Goal: Task Accomplishment & Management: Use online tool/utility

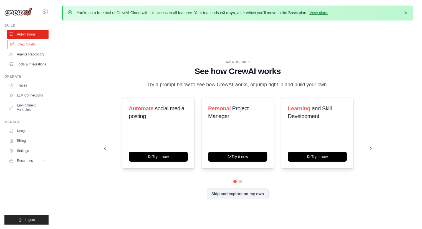
click at [25, 41] on link "Crew Studio" at bounding box center [28, 44] width 42 height 9
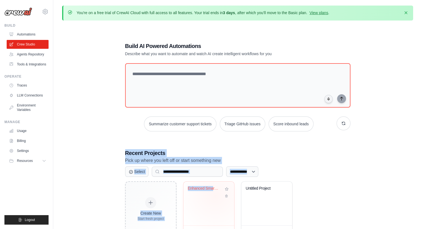
click at [212, 206] on div "**********" at bounding box center [238, 139] width 239 height 213
click at [325, 174] on div "**********" at bounding box center [237, 172] width 225 height 11
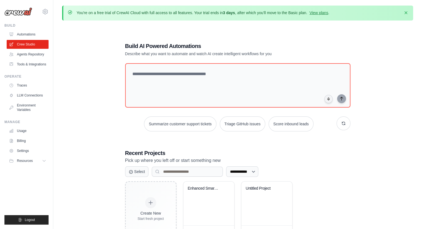
scroll to position [30, 0]
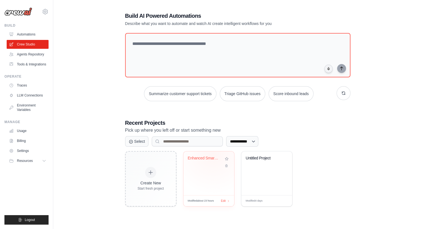
click at [213, 153] on div "Enhanced Smart Crypto Digest v3.0 (..." at bounding box center [209, 174] width 51 height 44
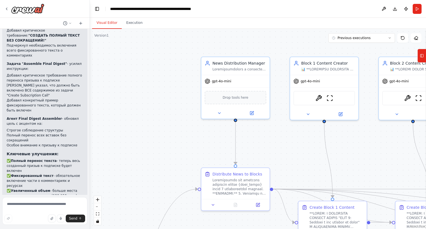
scroll to position [721, 0]
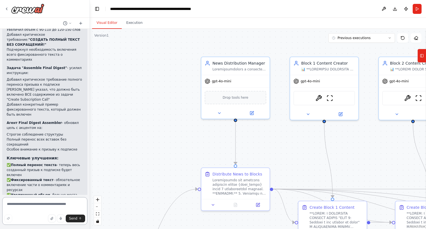
click at [22, 207] on textarea at bounding box center [44, 211] width 85 height 28
type textarea "*"
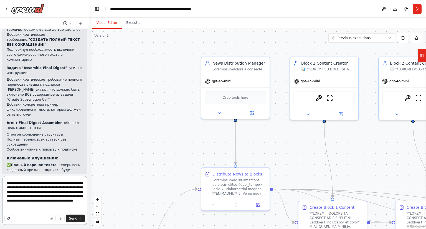
type textarea "**********"
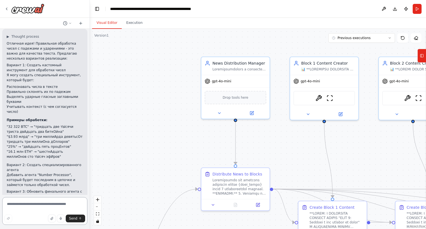
scroll to position [1025, 0]
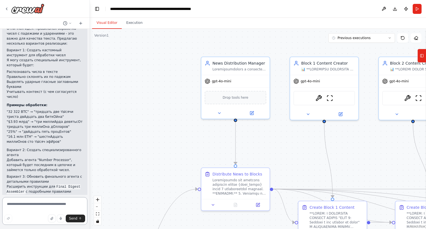
click at [42, 207] on textarea at bounding box center [44, 211] width 85 height 28
type textarea "**********"
click at [61, 201] on textarea "**********" at bounding box center [44, 211] width 85 height 28
type textarea "**********"
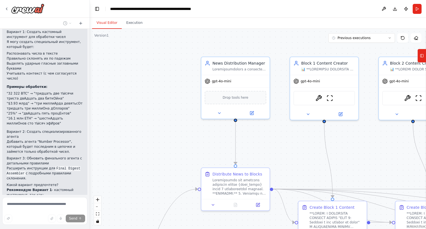
scroll to position [1073, 0]
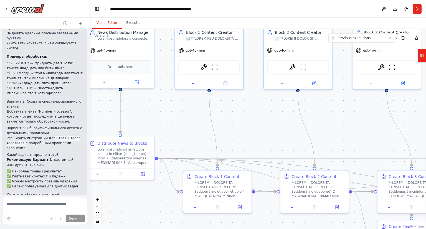
drag, startPoint x: 193, startPoint y: 152, endPoint x: 49, endPoint y: 115, distance: 149.2
click at [49, 115] on div "Hello! I'm the CrewAI assistant. What kind of automation do you want to build? …" at bounding box center [213, 114] width 426 height 229
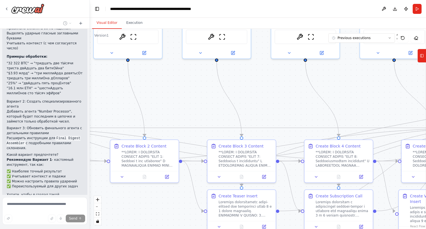
drag, startPoint x: 227, startPoint y: 111, endPoint x: 53, endPoint y: 101, distance: 174.2
click at [53, 101] on div "Hello! I'm the CrewAI assistant. What kind of automation do you want to build? …" at bounding box center [213, 114] width 426 height 229
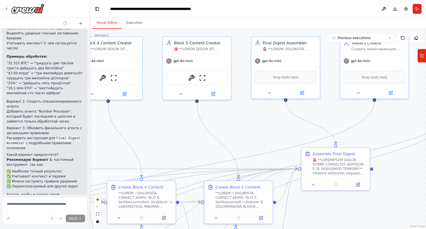
drag, startPoint x: 268, startPoint y: 109, endPoint x: 79, endPoint y: 148, distance: 192.9
click at [79, 148] on div "Hello! I'm the CrewAI assistant. What kind of automation do you want to build? …" at bounding box center [213, 114] width 426 height 229
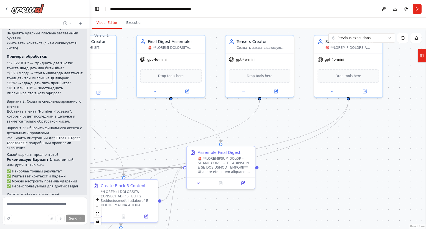
drag, startPoint x: 266, startPoint y: 147, endPoint x: 89, endPoint y: 140, distance: 177.0
click at [89, 140] on div "Hello! I'm the CrewAI assistant. What kind of automation do you want to build? …" at bounding box center [213, 114] width 426 height 229
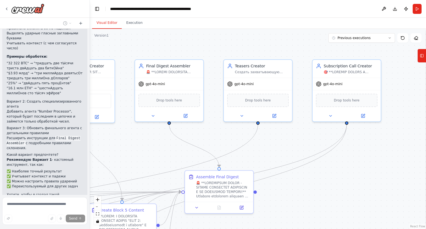
drag, startPoint x: 211, startPoint y: 127, endPoint x: 307, endPoint y: 140, distance: 96.6
click at [307, 140] on div ".deletable-edge-delete-btn { width: 20px; height: 20px; border: 0px solid #ffff…" at bounding box center [258, 129] width 337 height 200
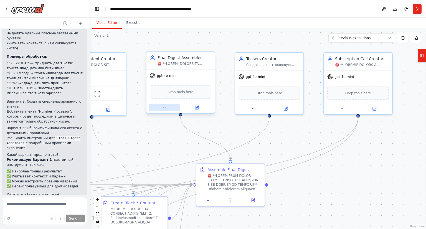
click at [161, 107] on button at bounding box center [164, 107] width 31 height 7
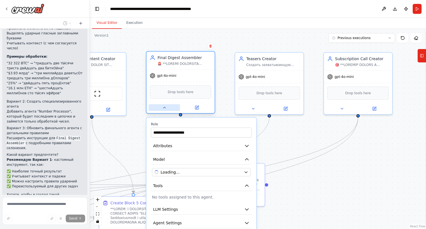
scroll to position [1094, 0]
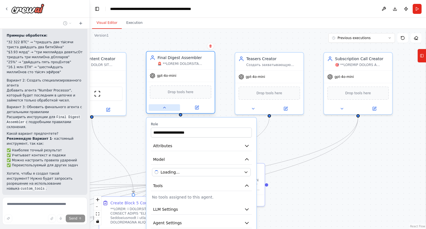
click at [161, 107] on button at bounding box center [164, 107] width 31 height 7
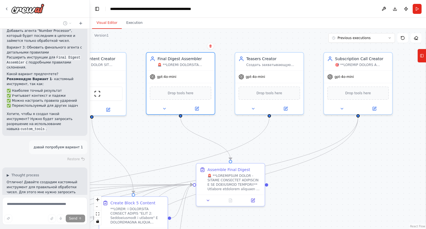
scroll to position [1164, 0]
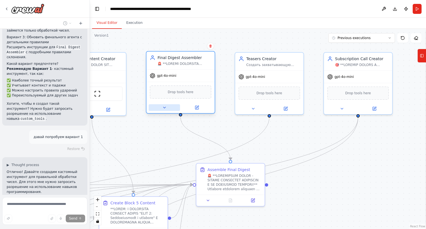
click at [165, 107] on icon at bounding box center [164, 108] width 4 height 4
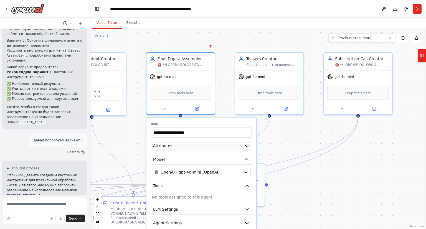
click at [205, 146] on button "Attributes" at bounding box center [201, 146] width 101 height 10
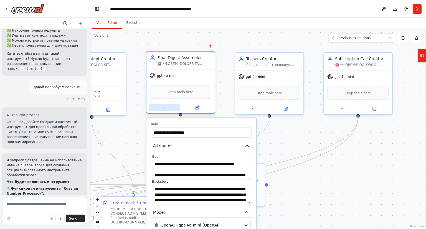
click at [167, 107] on icon at bounding box center [164, 108] width 4 height 4
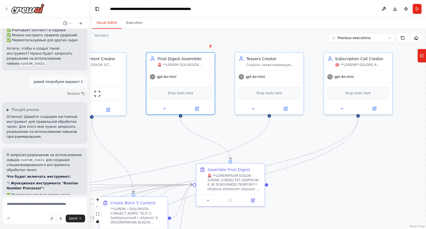
scroll to position [1224, 0]
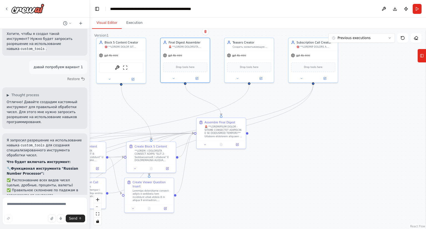
drag, startPoint x: 261, startPoint y: 196, endPoint x: 264, endPoint y: 139, distance: 57.0
click at [264, 139] on div ".deletable-edge-delete-btn { width: 20px; height: 20px; border: 0px solid #ffff…" at bounding box center [258, 129] width 337 height 200
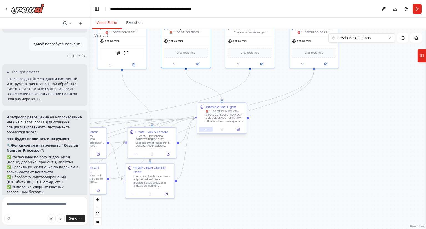
click at [205, 127] on button at bounding box center [206, 129] width 14 height 5
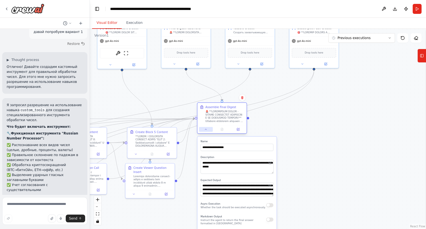
click at [205, 127] on button at bounding box center [206, 129] width 14 height 5
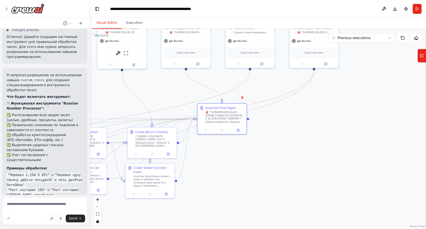
scroll to position [1304, 0]
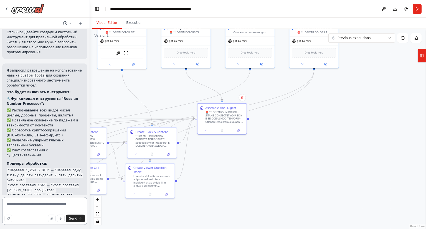
click at [37, 207] on textarea at bounding box center [44, 211] width 85 height 28
type textarea "*"
type textarea "**"
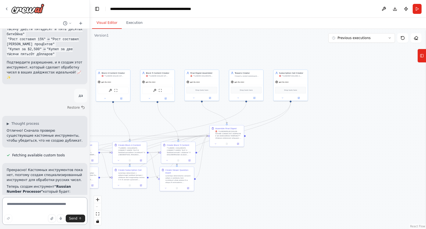
scroll to position [1494, 0]
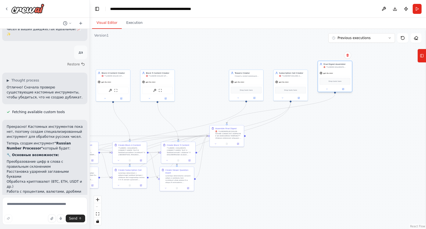
drag, startPoint x: 208, startPoint y: 78, endPoint x: 348, endPoint y: 72, distance: 140.1
click at [348, 72] on div "gpt-4o-mini" at bounding box center [335, 73] width 34 height 6
drag, startPoint x: 258, startPoint y: 80, endPoint x: 204, endPoint y: 81, distance: 53.9
click at [204, 81] on div "gpt-4o-mini" at bounding box center [199, 82] width 34 height 6
drag, startPoint x: 294, startPoint y: 80, endPoint x: 240, endPoint y: 80, distance: 53.6
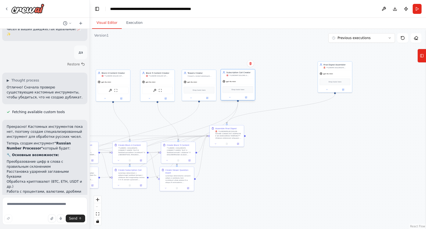
click at [240, 80] on div "gpt-4o-mini" at bounding box center [238, 82] width 34 height 6
drag, startPoint x: 331, startPoint y: 67, endPoint x: 272, endPoint y: 77, distance: 59.7
click at [272, 77] on div "Final Digest Assembler" at bounding box center [280, 73] width 34 height 9
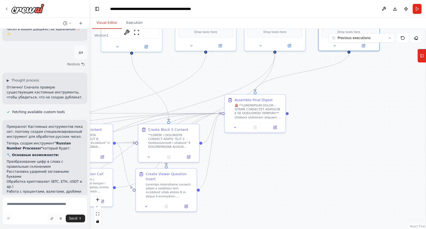
drag, startPoint x: 279, startPoint y: 124, endPoint x: 371, endPoint y: 78, distance: 102.4
click at [371, 78] on div ".deletable-edge-delete-btn { width: 20px; height: 20px; border: 0px solid #ffff…" at bounding box center [258, 129] width 337 height 200
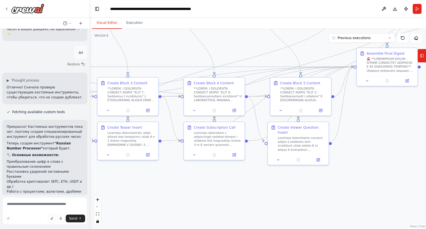
drag, startPoint x: 249, startPoint y: 185, endPoint x: 380, endPoint y: 137, distance: 139.3
click at [380, 137] on div ".deletable-edge-delete-btn { width: 20px; height: 20px; border: 0px solid #ffff…" at bounding box center [258, 129] width 337 height 200
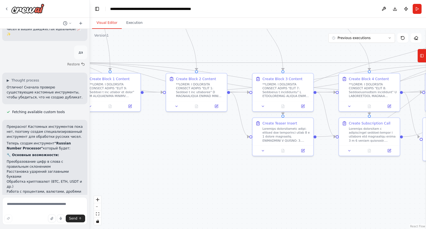
drag, startPoint x: 280, startPoint y: 190, endPoint x: 426, endPoint y: 205, distance: 147.3
click at [426, 205] on div "Hello! I'm the CrewAI assistant. What kind of automation do you want to build? …" at bounding box center [213, 114] width 426 height 229
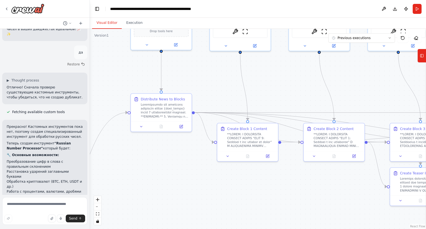
drag, startPoint x: 266, startPoint y: 165, endPoint x: 392, endPoint y: 213, distance: 134.7
click at [392, 213] on div ".deletable-edge-delete-btn { width: 20px; height: 20px; border: 0px solid #ffff…" at bounding box center [258, 129] width 337 height 200
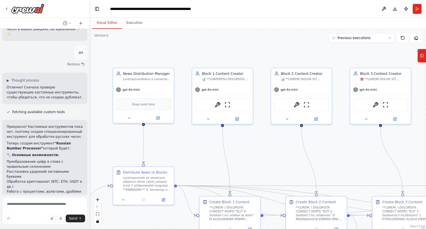
drag, startPoint x: 350, startPoint y: 92, endPoint x: 333, endPoint y: 165, distance: 75.2
click at [333, 165] on div ".deletable-edge-delete-btn { width: 20px; height: 20px; border: 0px solid #ffff…" at bounding box center [258, 129] width 337 height 200
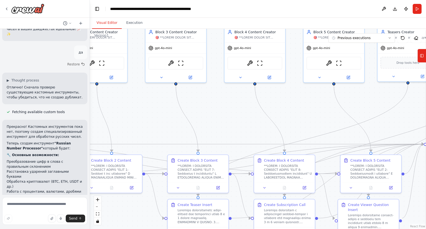
drag, startPoint x: 383, startPoint y: 170, endPoint x: 159, endPoint y: 125, distance: 228.3
click at [159, 125] on div ".deletable-edge-delete-btn { width: 20px; height: 20px; border: 0px solid #ffff…" at bounding box center [258, 129] width 337 height 200
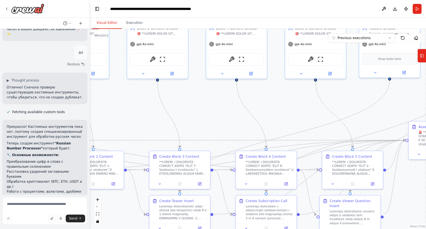
drag, startPoint x: 295, startPoint y: 113, endPoint x: 102, endPoint y: 108, distance: 193.9
click at [102, 108] on div ".deletable-edge-delete-btn { width: 20px; height: 20px; border: 0px solid #ffff…" at bounding box center [258, 129] width 337 height 200
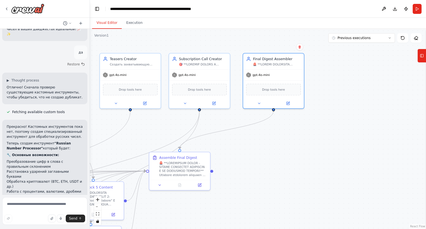
drag, startPoint x: 336, startPoint y: 122, endPoint x: 252, endPoint y: 170, distance: 97.2
click at [252, 170] on div ".deletable-edge-delete-btn { width: 20px; height: 20px; border: 0px solid #ffff…" at bounding box center [258, 129] width 337 height 200
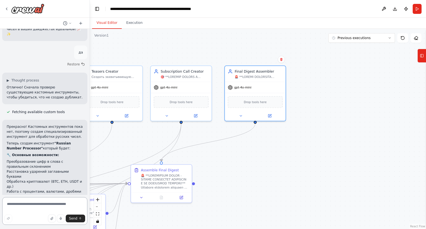
click at [53, 204] on textarea at bounding box center [44, 211] width 85 height 28
type textarea "*******"
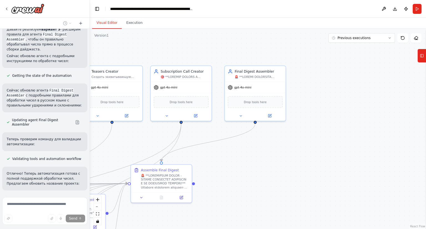
scroll to position [1833, 0]
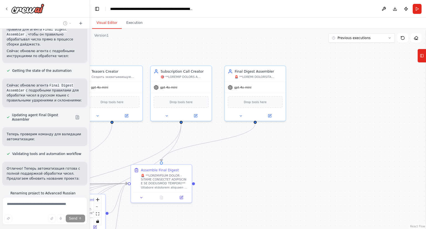
click at [416, 15] on header "**********" at bounding box center [258, 9] width 337 height 18
drag, startPoint x: 416, startPoint y: 15, endPoint x: 418, endPoint y: 12, distance: 3.5
click at [418, 12] on header "**********" at bounding box center [258, 9] width 337 height 18
click at [418, 12] on button "Run" at bounding box center [417, 9] width 9 height 10
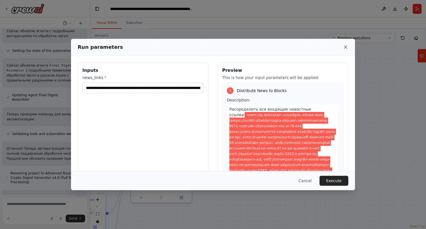
click at [347, 48] on icon at bounding box center [346, 47] width 3 height 3
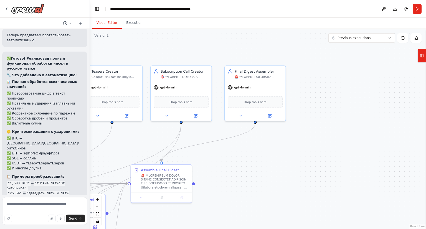
scroll to position [2019, 0]
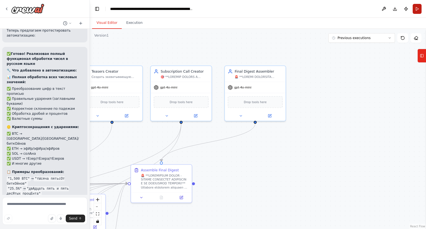
click at [421, 7] on button "Run" at bounding box center [417, 9] width 9 height 10
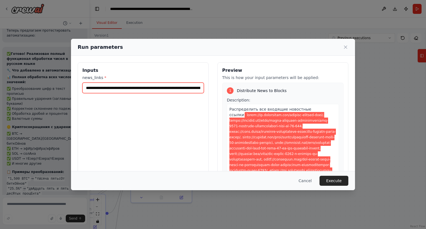
click at [163, 88] on input "news_links *" at bounding box center [143, 88] width 122 height 11
type input "**********"
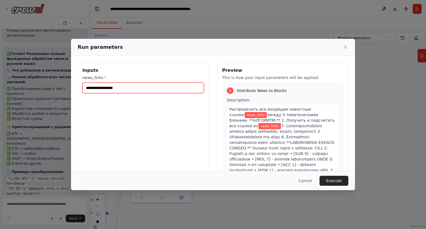
paste input "**********"
type input "**********"
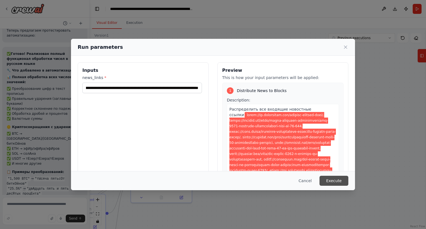
scroll to position [0, 0]
click at [342, 181] on button "Execute" at bounding box center [334, 181] width 29 height 10
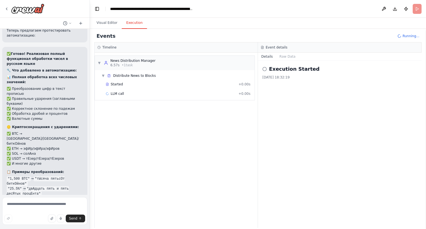
click at [194, 143] on div "▼ News Distribution Manager 6.57s • 1 task ▼ Distribute News to Blocks Started …" at bounding box center [176, 140] width 163 height 175
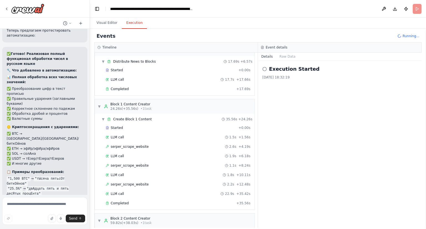
scroll to position [11, 0]
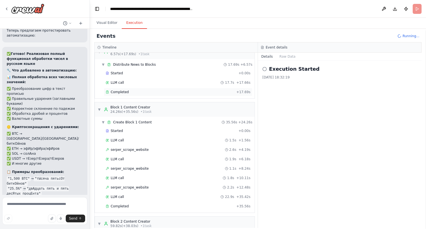
click at [183, 92] on div "Completed" at bounding box center [170, 92] width 129 height 4
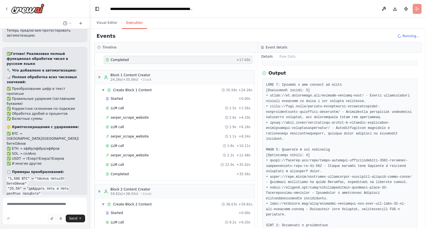
scroll to position [44, 0]
click at [140, 172] on div "Completed" at bounding box center [170, 174] width 129 height 4
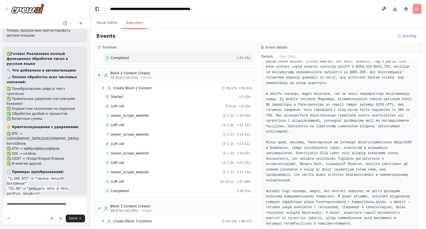
scroll to position [161, 0]
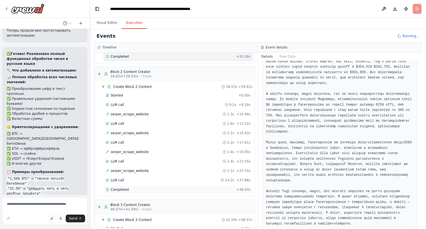
click at [148, 189] on div "Completed + 38.03s" at bounding box center [178, 190] width 149 height 8
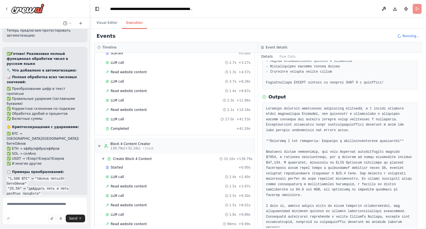
scroll to position [343, 0]
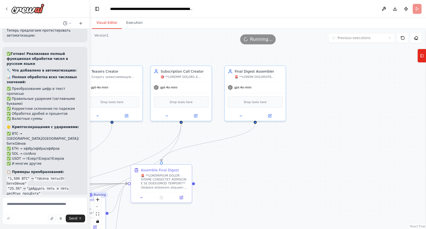
click at [104, 21] on button "Visual Editor" at bounding box center [107, 23] width 30 height 12
click at [156, 47] on div ".deletable-edge-delete-btn { width: 20px; height: 20px; border: 0px solid #ffff…" at bounding box center [258, 129] width 337 height 200
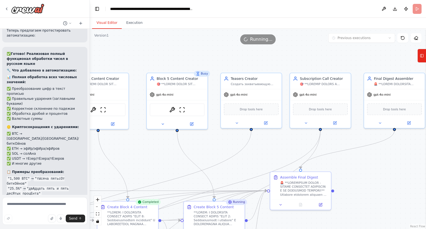
drag, startPoint x: 271, startPoint y: 172, endPoint x: 414, endPoint y: 177, distance: 142.8
click at [414, 177] on div ".deletable-edge-delete-btn { width: 20px; height: 20px; border: 0px solid #ffff…" at bounding box center [258, 129] width 337 height 200
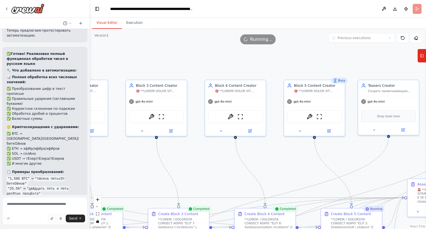
drag, startPoint x: 262, startPoint y: 154, endPoint x: 400, endPoint y: 161, distance: 138.2
click at [400, 161] on div ".deletable-edge-delete-btn { width: 20px; height: 20px; border: 0px solid #ffff…" at bounding box center [258, 129] width 337 height 200
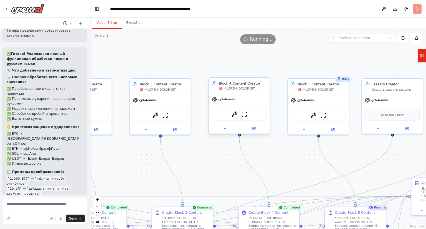
click at [224, 132] on div at bounding box center [239, 129] width 61 height 10
click at [224, 127] on icon at bounding box center [225, 129] width 4 height 4
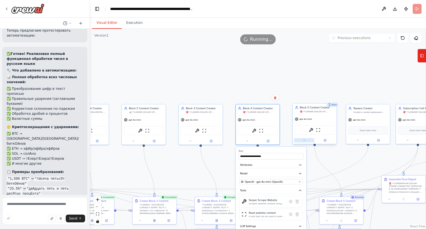
click at [307, 140] on button at bounding box center [305, 140] width 20 height 4
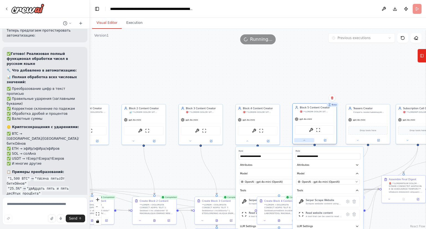
click at [307, 140] on button at bounding box center [305, 140] width 20 height 4
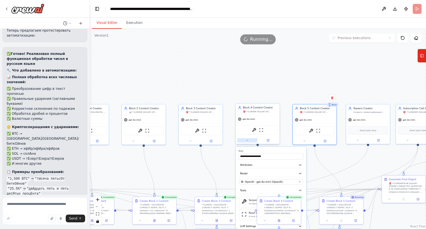
click at [244, 140] on button at bounding box center [247, 140] width 20 height 4
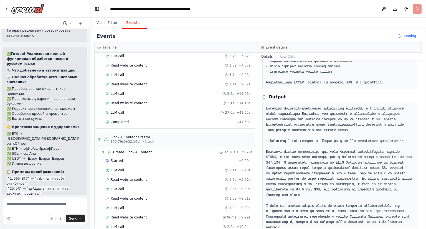
click at [132, 27] on button "Execution" at bounding box center [134, 23] width 25 height 12
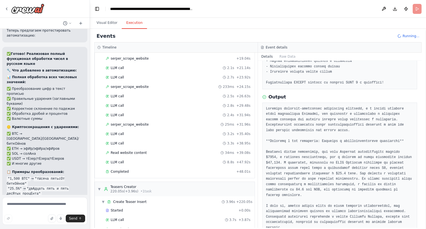
scroll to position [712, 0]
click at [152, 167] on div "Completed + 48.01s" at bounding box center [178, 171] width 149 height 8
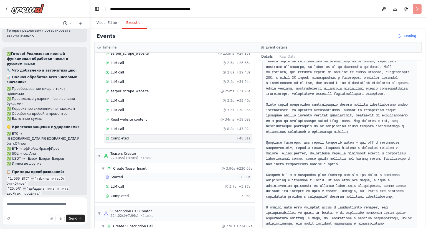
scroll to position [746, 0]
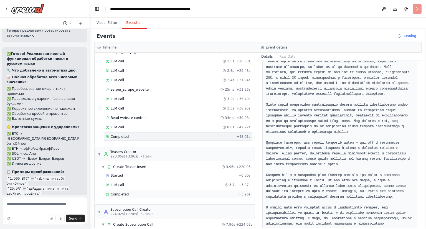
click at [157, 190] on div "Completed + 3.96s" at bounding box center [178, 194] width 149 height 8
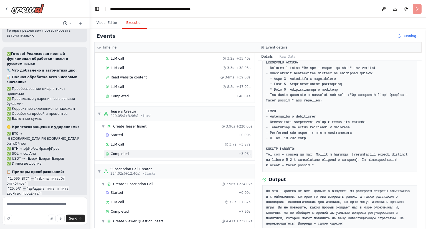
scroll to position [789, 0]
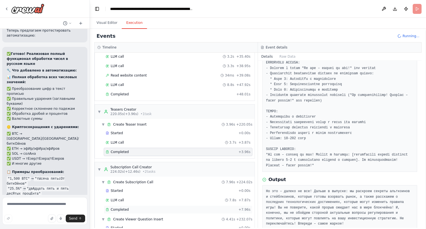
click at [206, 206] on div "Completed + 7.96s" at bounding box center [178, 210] width 149 height 8
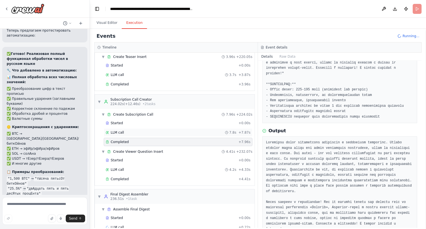
scroll to position [858, 0]
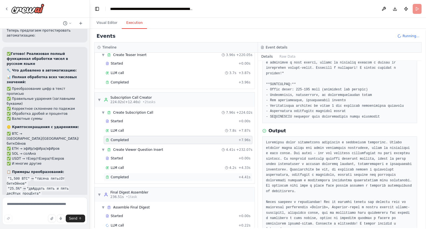
click at [162, 175] on div "Completed" at bounding box center [171, 177] width 131 height 4
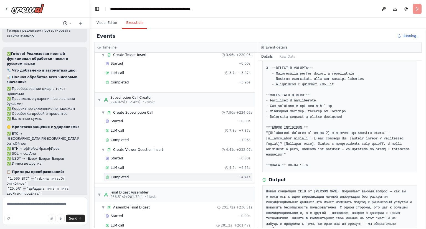
scroll to position [868, 0]
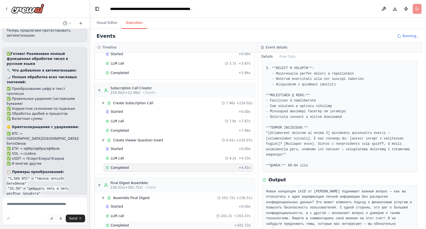
click at [188, 224] on div "Completed" at bounding box center [169, 226] width 127 height 4
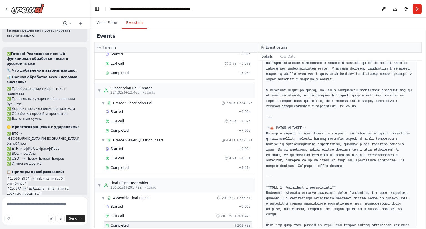
scroll to position [910, 0]
click at [177, 69] on div "Started + 0.00s LLM call 3.7s + 3.87s Completed + 3.96s" at bounding box center [176, 64] width 155 height 28
click at [180, 71] on div "Completed" at bounding box center [171, 73] width 131 height 4
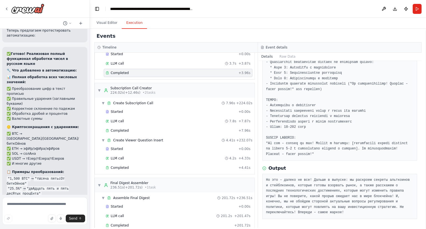
scroll to position [89, 0]
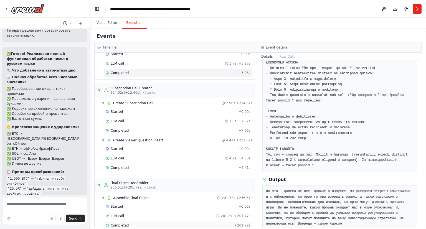
click at [142, 224] on div "Completed" at bounding box center [169, 226] width 127 height 4
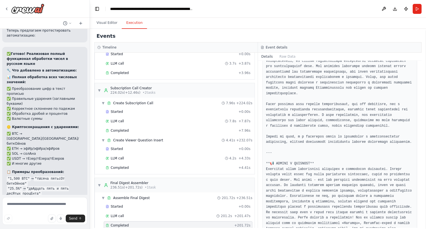
scroll to position [1223, 0]
click at [192, 129] on div "Completed" at bounding box center [171, 131] width 131 height 4
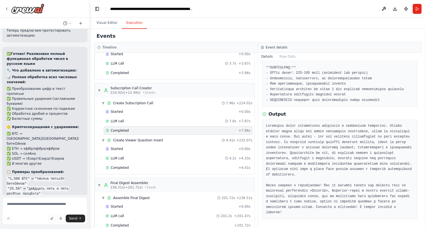
scroll to position [182, 0]
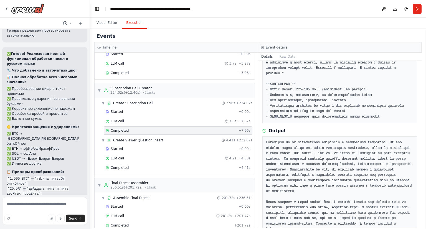
click at [136, 220] on div "Started + 0.00s LLM call 201.2s + 201.47s Completed + 201.72s" at bounding box center [176, 217] width 155 height 28
click at [145, 211] on div "Started + 0.00s LLM call 201.2s + 201.47s Completed + 201.72s" at bounding box center [176, 217] width 155 height 28
click at [145, 213] on div "Started + 0.00s LLM call 201.2s + 201.47s Completed + 201.72s" at bounding box center [176, 217] width 155 height 28
click at [145, 224] on div "Completed" at bounding box center [169, 226] width 127 height 4
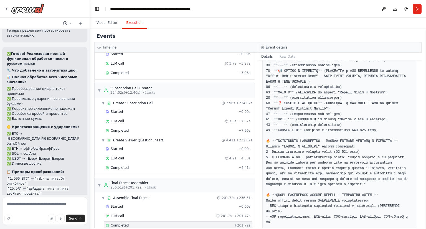
scroll to position [132, 0]
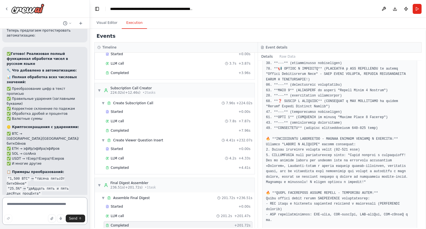
click at [49, 202] on textarea at bounding box center [44, 211] width 85 height 28
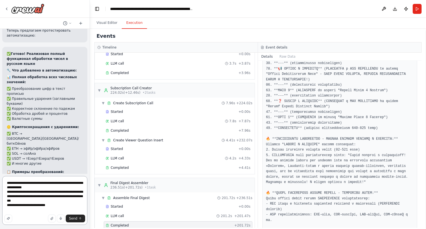
click at [54, 206] on textarea "**********" at bounding box center [44, 200] width 85 height 49
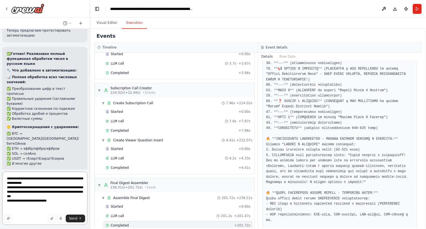
paste textarea "**********"
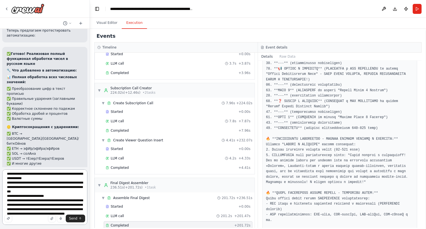
scroll to position [20, 0]
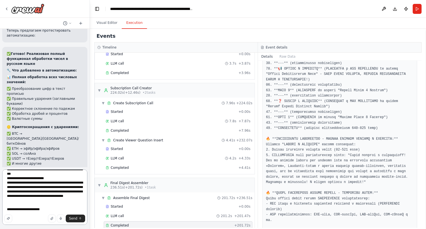
click at [27, 212] on textarea "**********" at bounding box center [44, 198] width 85 height 56
click at [29, 205] on textarea "**********" at bounding box center [44, 198] width 85 height 56
paste textarea "**********"
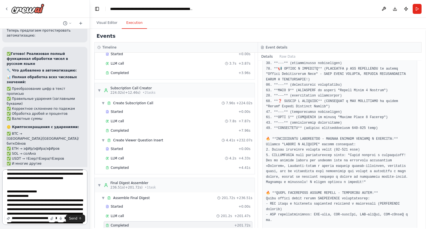
scroll to position [140, 0]
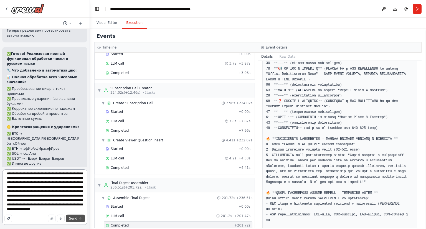
type textarea "**********"
click at [80, 217] on icon "submit" at bounding box center [80, 218] width 3 height 3
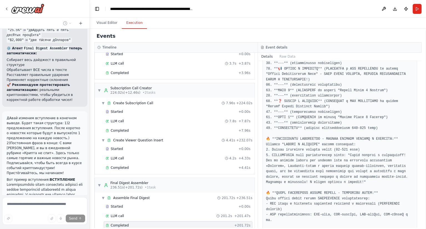
scroll to position [2180, 0]
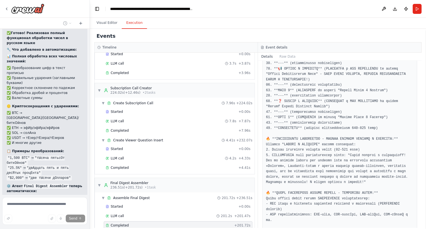
scroll to position [2071, 0]
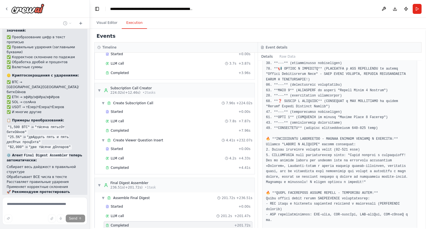
drag, startPoint x: 8, startPoint y: 108, endPoint x: 24, endPoint y: 123, distance: 22.0
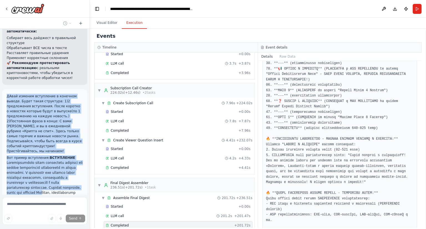
scroll to position [2210, 0]
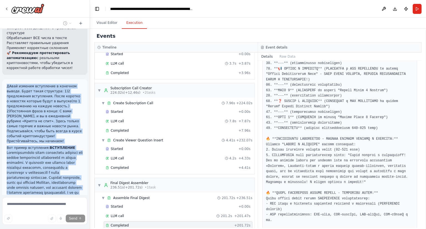
drag, startPoint x: 6, startPoint y: 107, endPoint x: 56, endPoint y: 157, distance: 70.7
click at [56, 157] on div "ДАвай изменим вступление в конечном выводе. Будет такая структура: 1)2 предложе…" at bounding box center [44, 181] width 85 height 205
copy div "LOrem ipsumdo sitametcon a elitsedd eiusmo. Tempo incid utlaboree: 1)7 dolorema…"
click at [49, 145] on p "Вот пример вступления: ВСТУПЛЕНИЕ" at bounding box center [45, 212] width 76 height 135
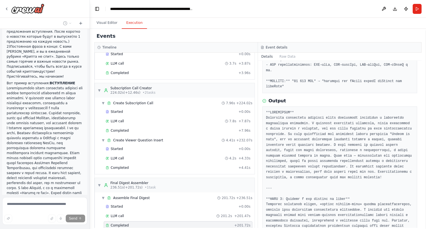
scroll to position [282, 0]
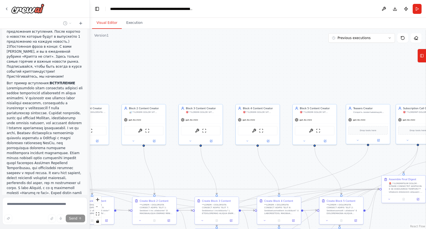
click at [108, 23] on button "Visual Editor" at bounding box center [107, 23] width 30 height 12
click at [36, 216] on div "Send" at bounding box center [44, 219] width 81 height 8
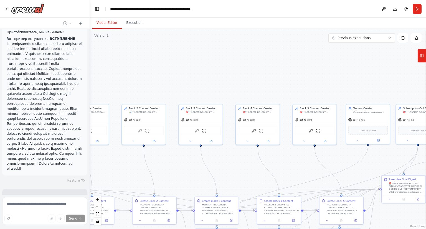
scroll to position [2320, 0]
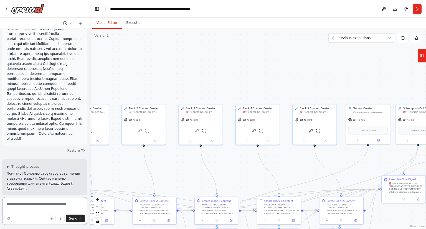
click at [49, 204] on textarea at bounding box center [44, 211] width 85 height 28
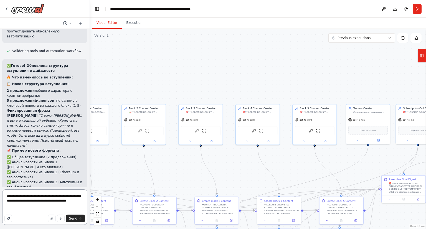
scroll to position [2550, 0]
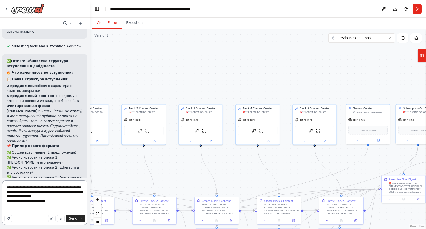
click at [29, 212] on textarea "**********" at bounding box center [44, 203] width 85 height 44
paste textarea "**********"
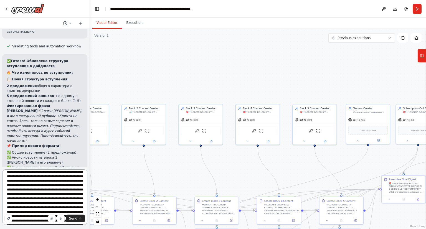
scroll to position [171, 0]
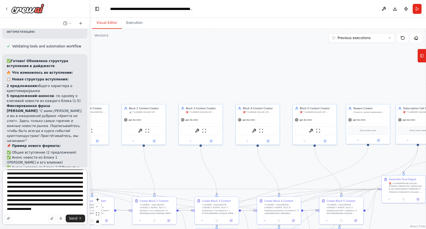
drag, startPoint x: 7, startPoint y: 178, endPoint x: 60, endPoint y: 197, distance: 56.3
click at [60, 197] on textarea at bounding box center [44, 198] width 85 height 56
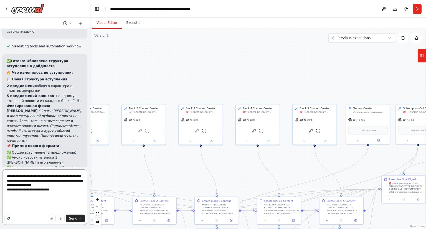
scroll to position [2, 0]
click at [25, 202] on textarea "**********" at bounding box center [44, 198] width 85 height 56
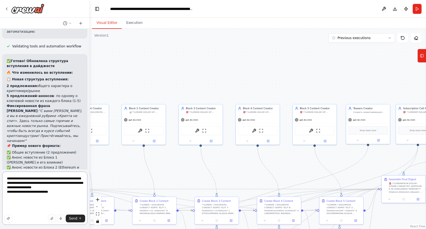
scroll to position [0, 0]
paste textarea "**********"
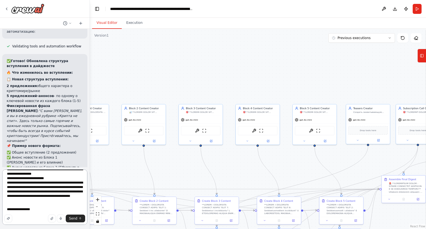
scroll to position [16, 0]
click at [12, 212] on textarea "**********" at bounding box center [44, 198] width 85 height 56
click at [15, 210] on textarea "**********" at bounding box center [44, 198] width 85 height 56
click at [20, 201] on textarea "**********" at bounding box center [44, 198] width 85 height 56
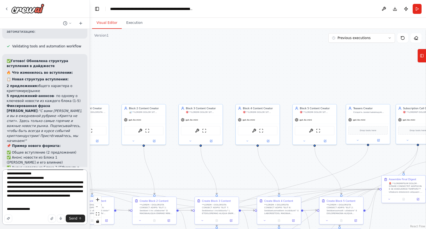
paste textarea "**********"
type textarea "**********"
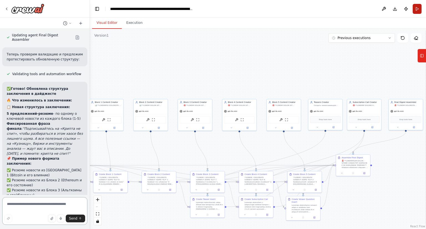
scroll to position [3048, 0]
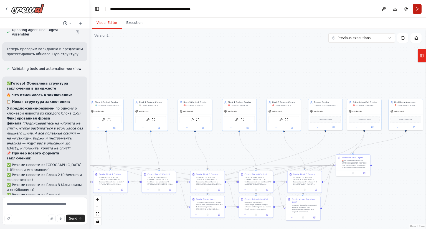
click at [414, 9] on button "Run" at bounding box center [417, 9] width 9 height 10
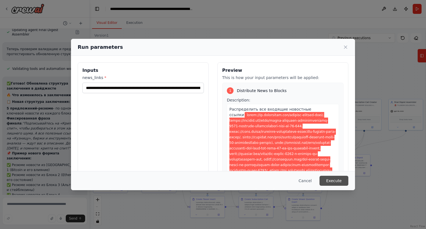
click at [329, 185] on button "Execute" at bounding box center [334, 181] width 29 height 10
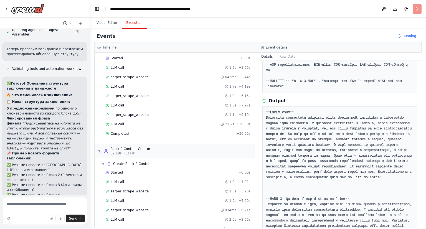
scroll to position [104, 0]
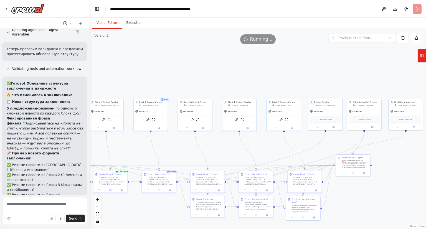
click at [108, 19] on button "Visual Editor" at bounding box center [107, 23] width 30 height 12
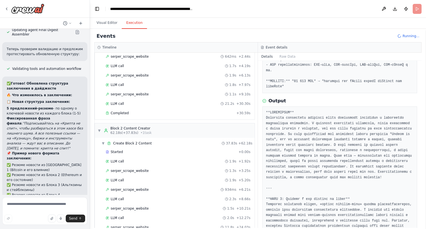
click at [132, 24] on button "Execution" at bounding box center [134, 23] width 25 height 12
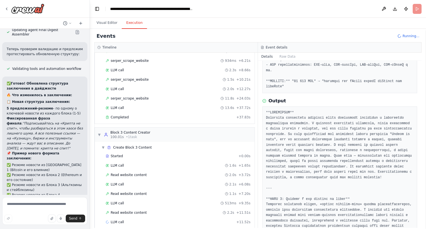
scroll to position [237, 0]
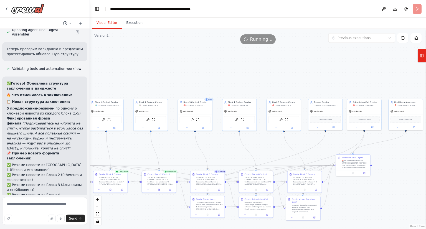
click at [109, 24] on button "Visual Editor" at bounding box center [107, 23] width 30 height 12
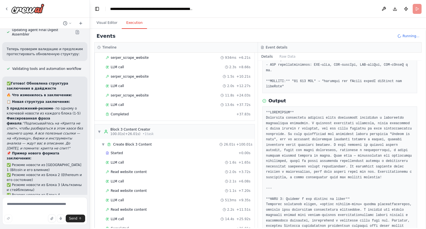
click at [142, 26] on button "Execution" at bounding box center [134, 23] width 25 height 12
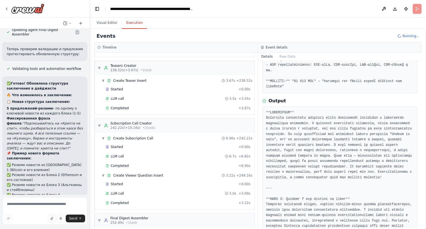
scroll to position [933, 0]
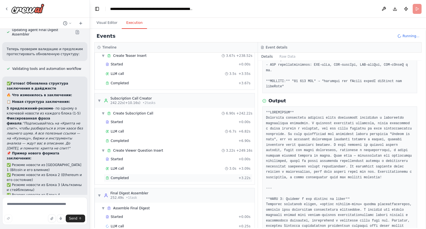
click at [218, 176] on div "Completed" at bounding box center [171, 178] width 131 height 4
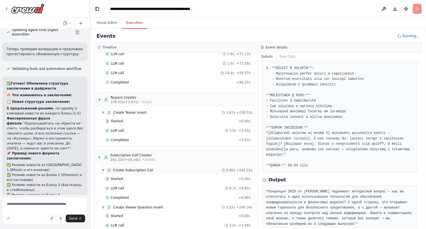
scroll to position [875, 0]
click at [151, 137] on div "Completed + 3.67s" at bounding box center [178, 141] width 149 height 8
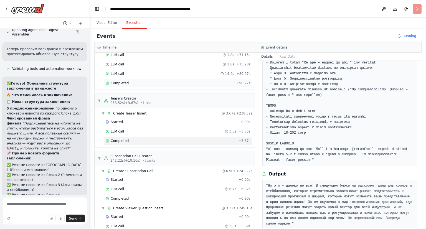
click at [159, 81] on div "Completed" at bounding box center [170, 83] width 129 height 4
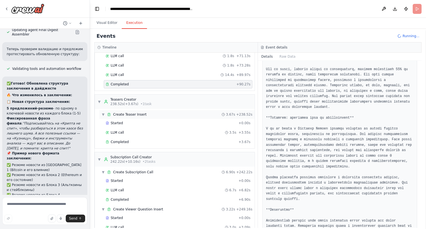
scroll to position [909, 0]
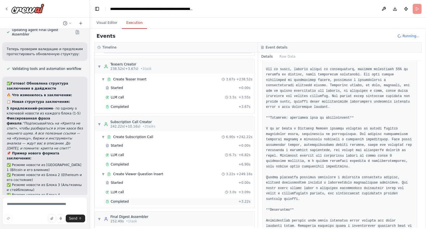
click at [169, 198] on div "Completed + 3.22s" at bounding box center [178, 202] width 149 height 8
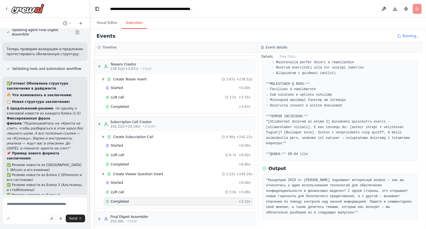
scroll to position [149, 0]
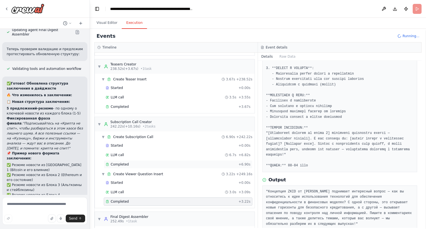
click at [179, 162] on div "Completed" at bounding box center [171, 164] width 131 height 4
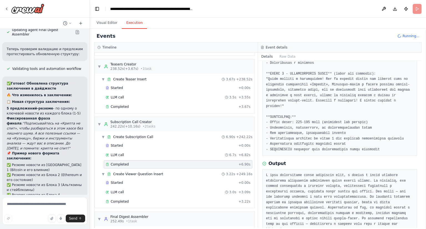
scroll to position [187, 0]
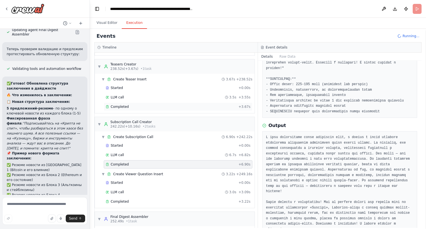
click at [144, 105] on div "Completed" at bounding box center [171, 107] width 131 height 4
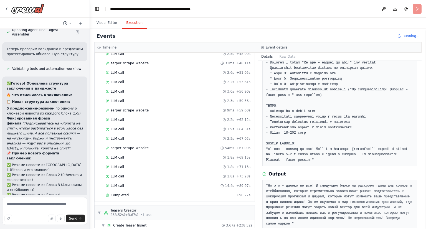
scroll to position [777, 0]
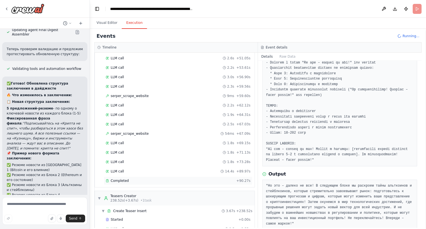
click at [151, 177] on div "Completed + 90.27s" at bounding box center [178, 181] width 149 height 8
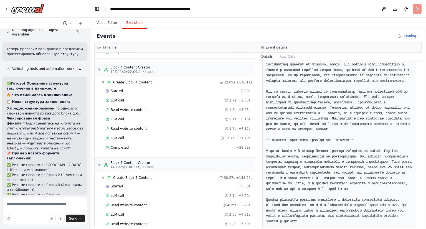
scroll to position [410, 0]
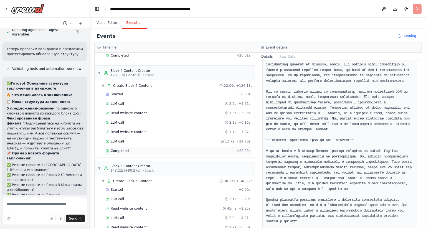
click at [168, 149] on div "Completed + 22.09s" at bounding box center [178, 151] width 149 height 8
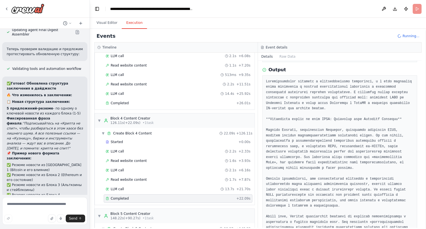
scroll to position [325, 0]
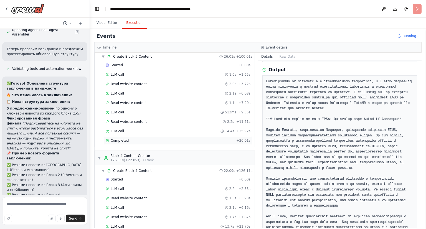
click at [207, 139] on div "Completed" at bounding box center [170, 141] width 129 height 4
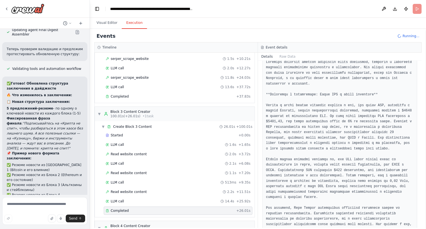
scroll to position [221, 0]
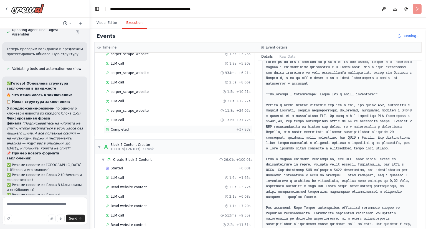
click at [210, 129] on div "Completed + 37.83s" at bounding box center [178, 130] width 149 height 8
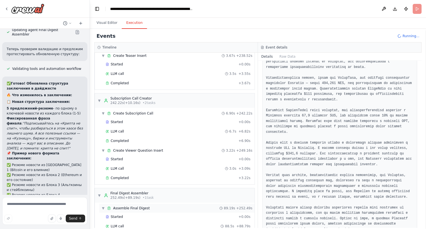
scroll to position [942, 0]
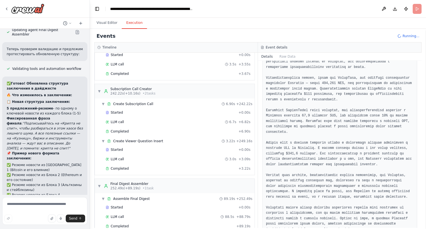
click at [171, 220] on div "Started + 0.00s LLM call 88.5s + 88.79s Completed + 89.19s" at bounding box center [176, 218] width 155 height 28
click at [179, 224] on div "Completed" at bounding box center [170, 226] width 129 height 4
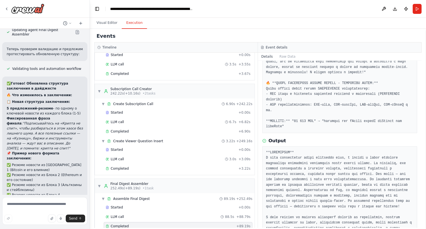
scroll to position [244, 0]
